Goal: Obtain resource: Obtain resource

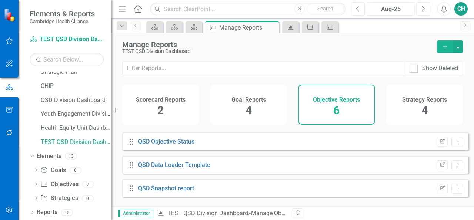
scroll to position [67, 0]
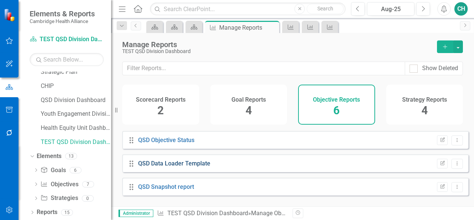
click at [195, 167] on link "QSD Data Loader Template" at bounding box center [174, 163] width 72 height 7
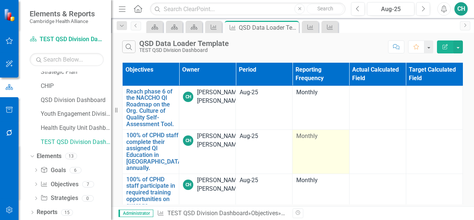
scroll to position [48, 0]
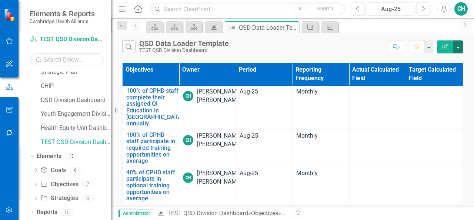
click at [459, 48] on button "button" at bounding box center [459, 46] width 10 height 13
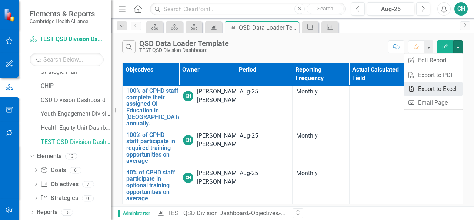
click at [445, 88] on link "Excel Export to Excel" at bounding box center [433, 89] width 59 height 14
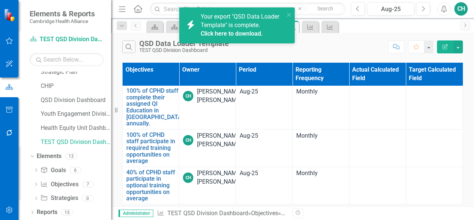
click at [236, 33] on link "Click here to download." at bounding box center [232, 33] width 62 height 7
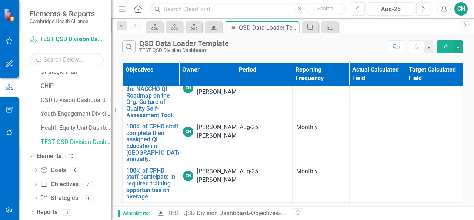
scroll to position [0, 0]
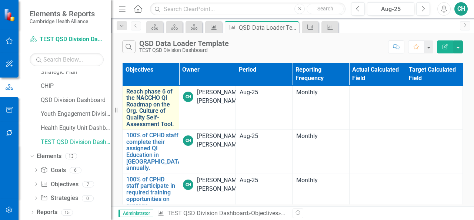
click at [157, 109] on link "Reach phase 6 of the NACCHO QI Roadmap on the Org. Culture of Quality Self-Asse…" at bounding box center [150, 107] width 49 height 39
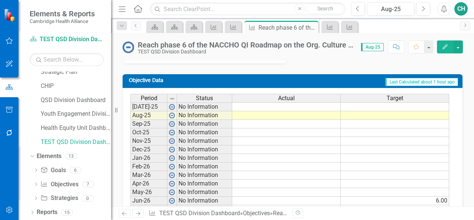
scroll to position [232, 0]
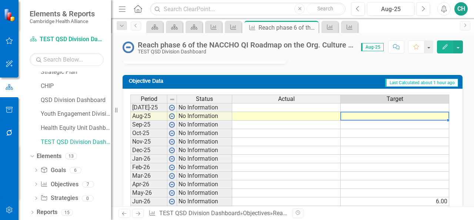
click at [420, 116] on td at bounding box center [395, 116] width 109 height 9
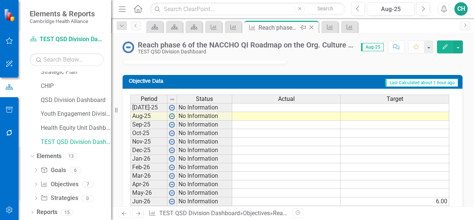
click at [313, 26] on icon "Close" at bounding box center [311, 27] width 7 height 6
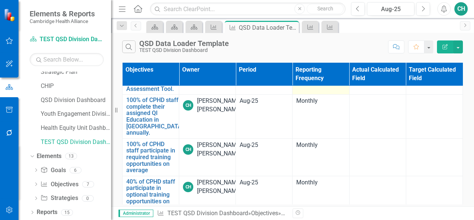
scroll to position [36, 0]
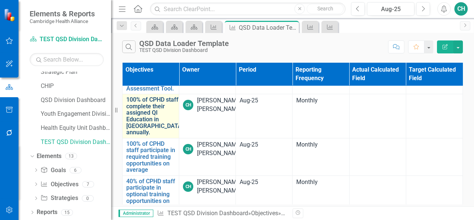
click at [148, 121] on link "100% of CPHD staff complete their assigned QI Education in [GEOGRAPHIC_DATA], a…" at bounding box center [155, 115] width 59 height 39
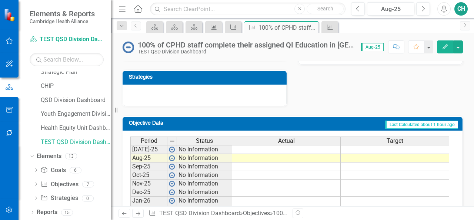
scroll to position [185, 0]
